Goal: Information Seeking & Learning: Learn about a topic

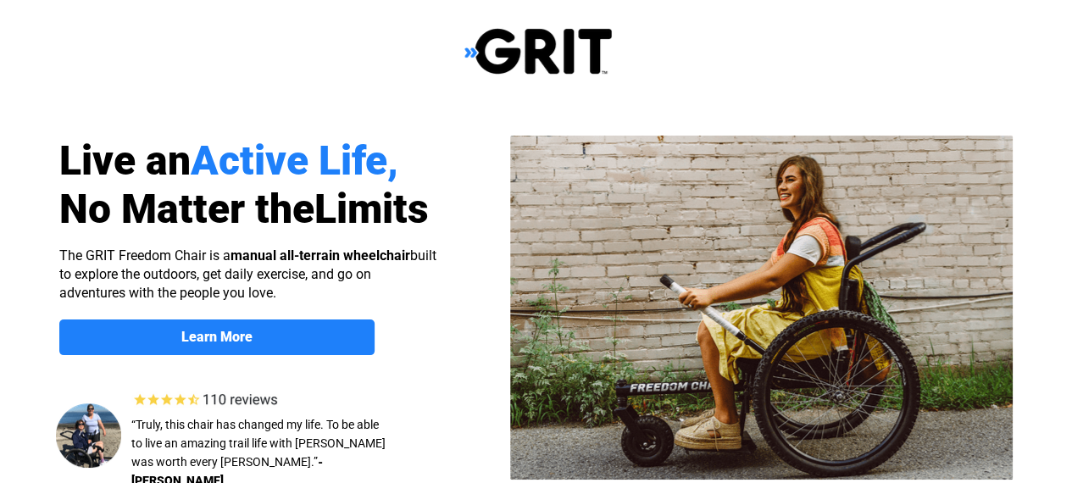
select select "US"
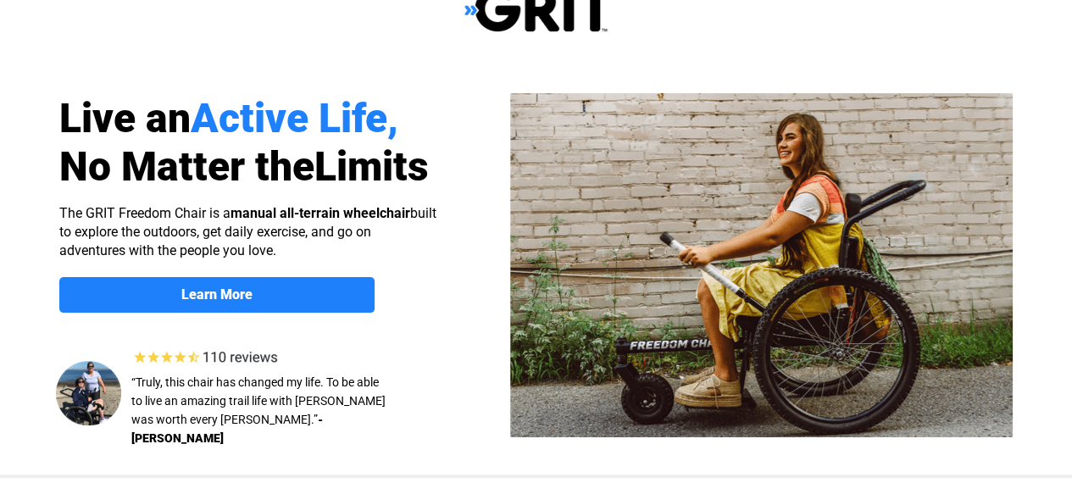
scroll to position [51, 0]
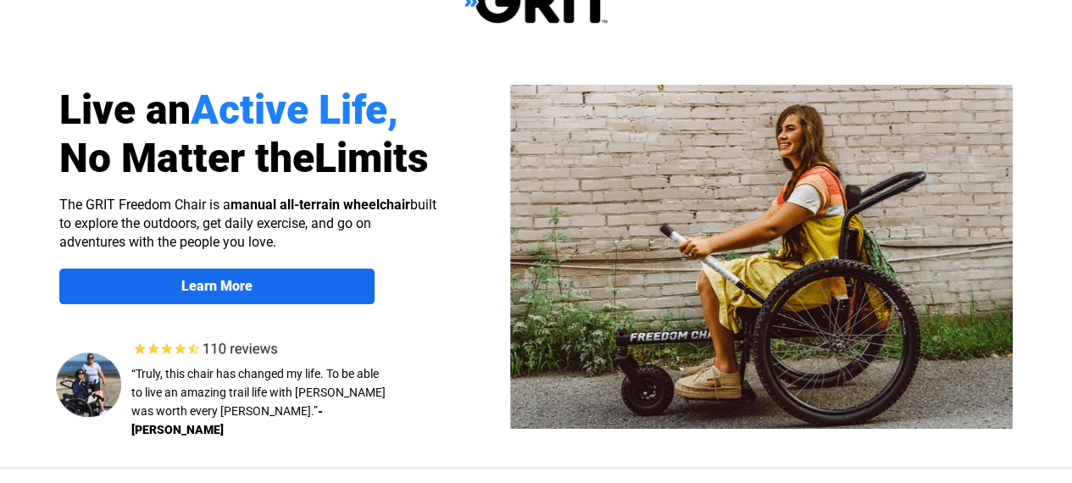
click at [0, 0] on strong "Learn More" at bounding box center [0, 0] width 0 height 0
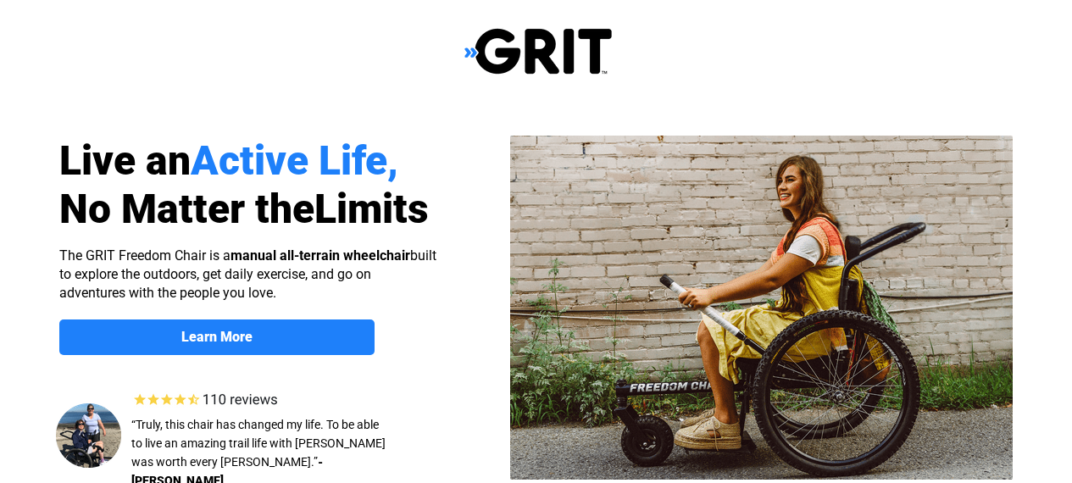
scroll to position [1310, 0]
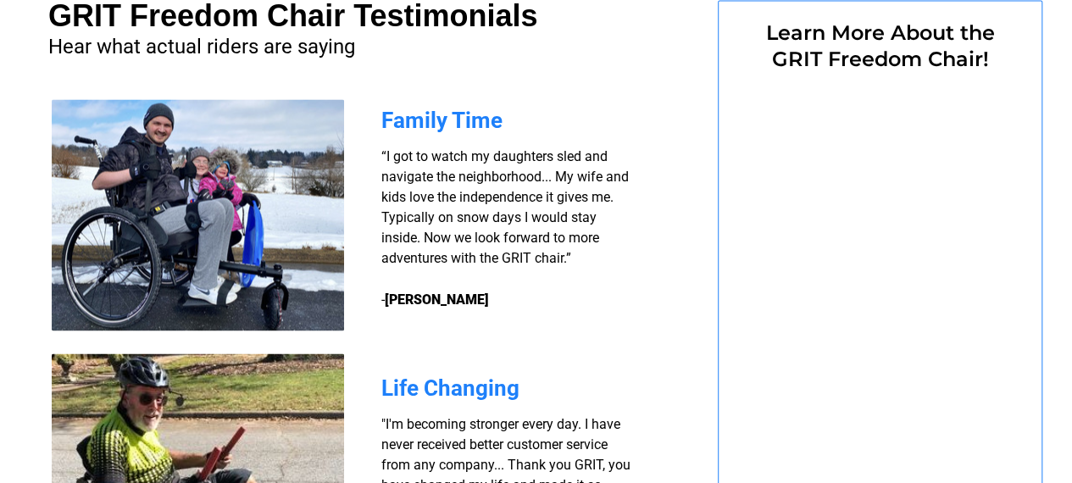
select select "US"
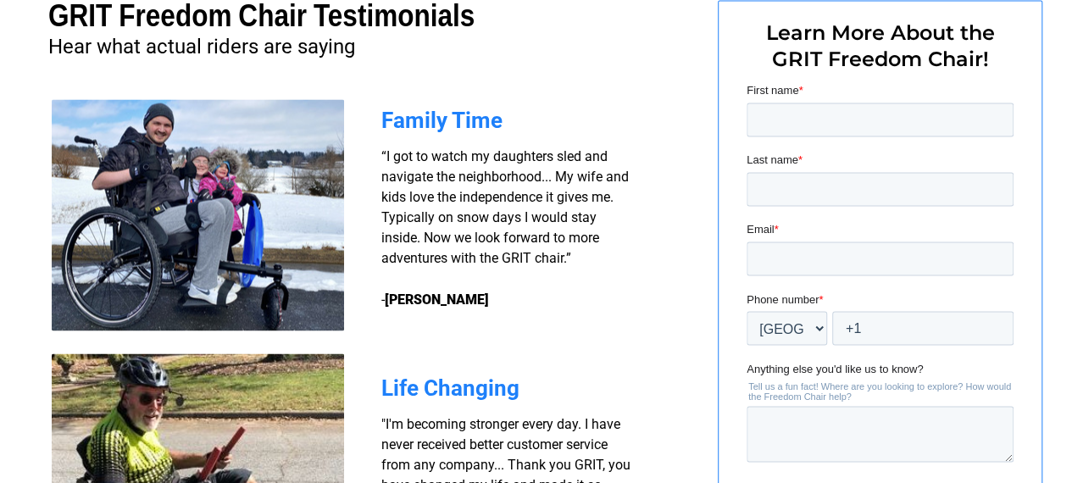
scroll to position [0, 0]
click at [267, 324] on div at bounding box center [133, 352] width 267 height 56
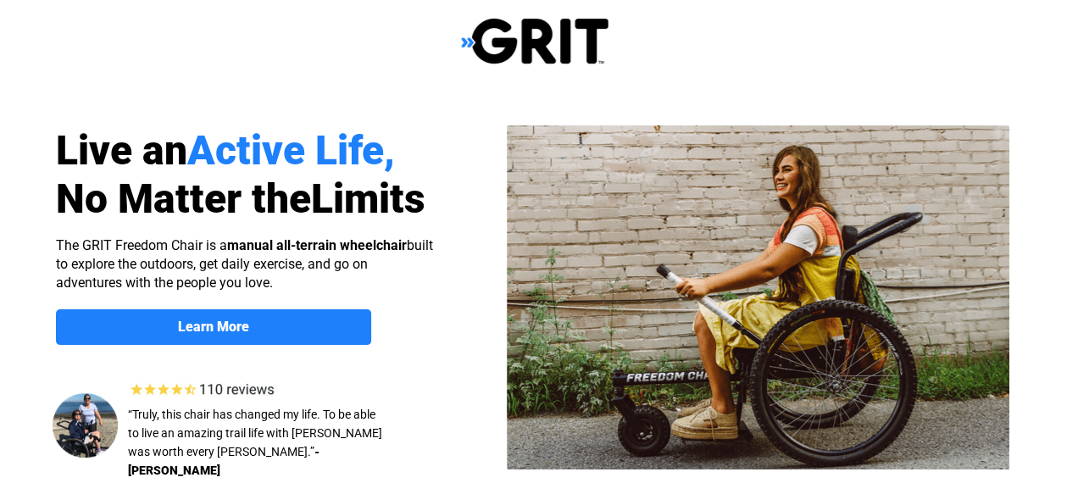
scroll to position [0, 3]
